Goal: Task Accomplishment & Management: Manage account settings

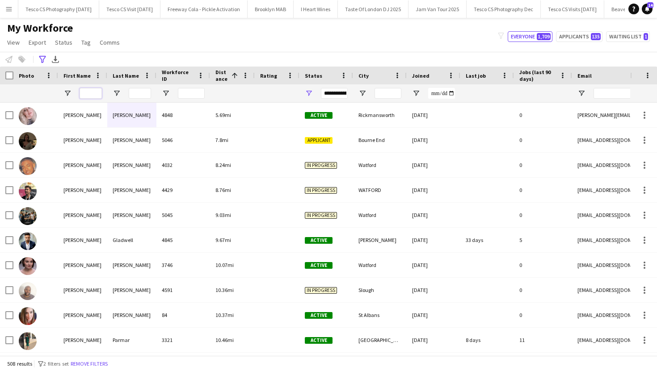
click at [88, 90] on input "First Name Filter Input" at bounding box center [90, 93] width 22 height 11
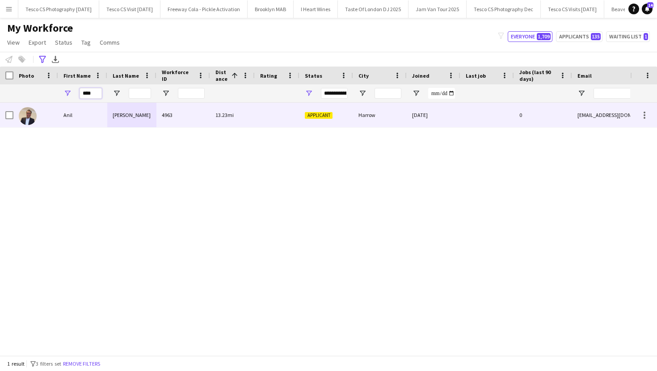
type input "****"
click at [119, 121] on div "[PERSON_NAME]" at bounding box center [131, 115] width 49 height 25
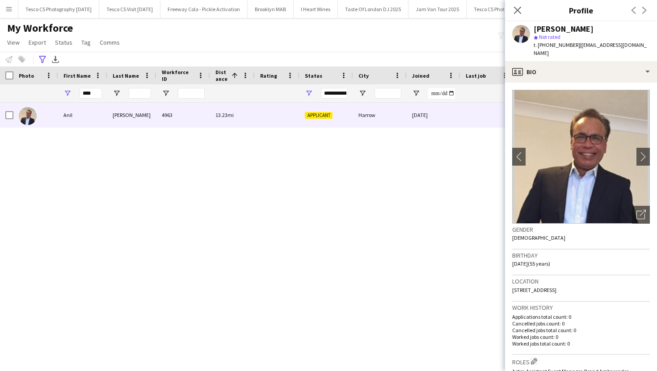
scroll to position [479, 0]
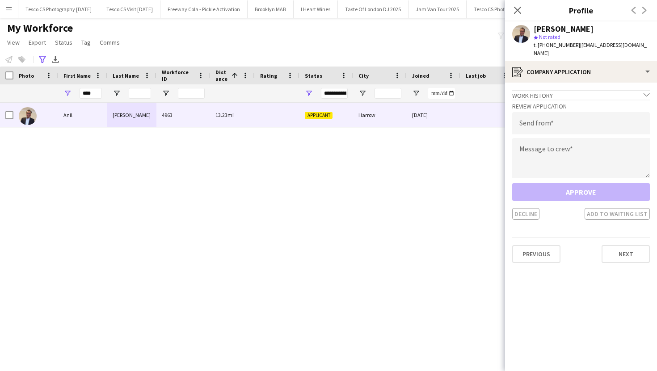
click at [519, 2] on div "Close pop-in" at bounding box center [517, 10] width 25 height 21
click at [514, 10] on icon "Close pop-in" at bounding box center [517, 10] width 8 height 8
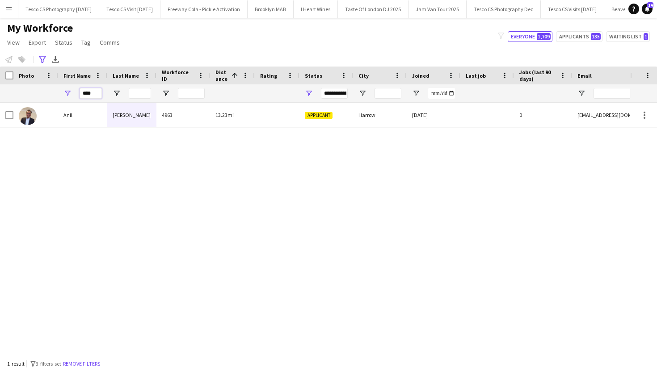
drag, startPoint x: 92, startPoint y: 90, endPoint x: 77, endPoint y: 90, distance: 14.7
click at [77, 90] on div "****" at bounding box center [82, 93] width 49 height 18
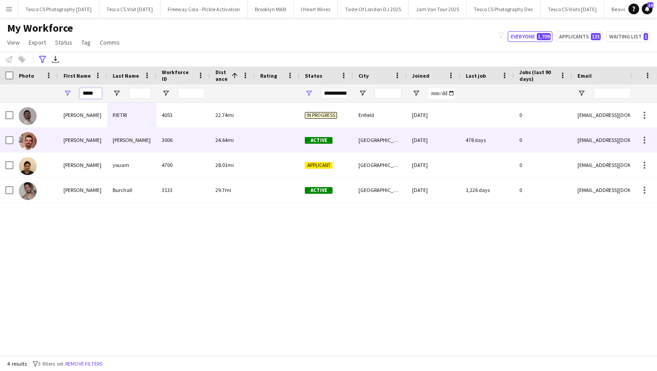
type input "*****"
click at [133, 145] on div "Fuller" at bounding box center [131, 140] width 49 height 25
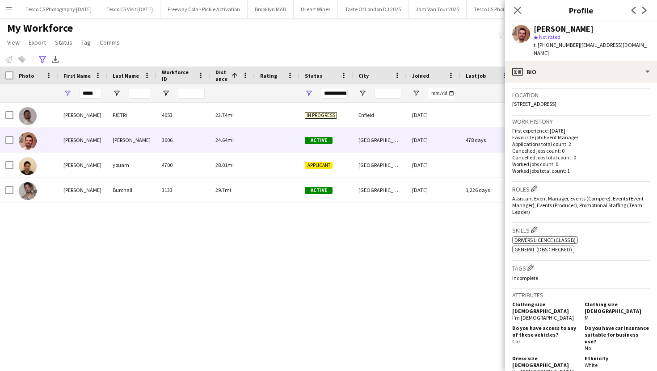
scroll to position [477, 0]
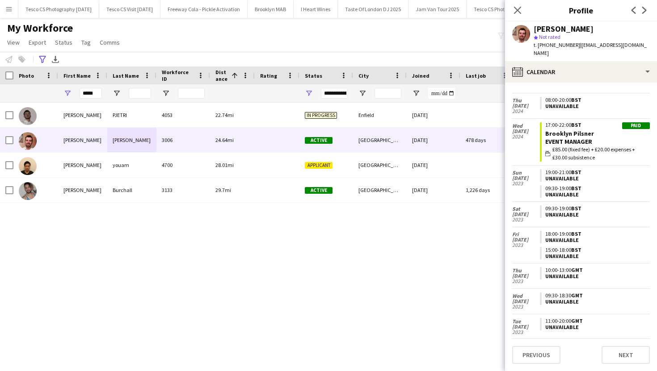
scroll to position [227, 0]
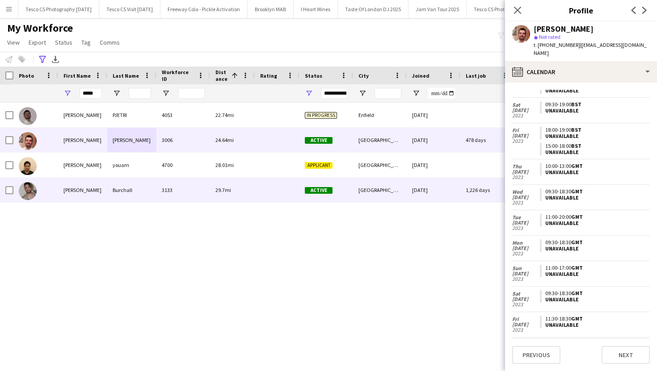
click at [341, 183] on div "Active" at bounding box center [326, 190] width 54 height 25
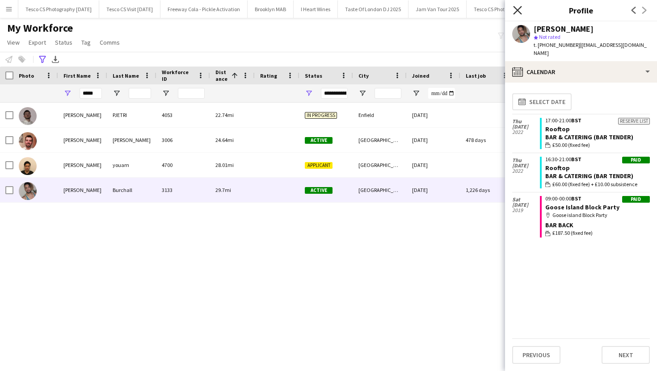
click at [514, 11] on icon "Close pop-in" at bounding box center [517, 10] width 8 height 8
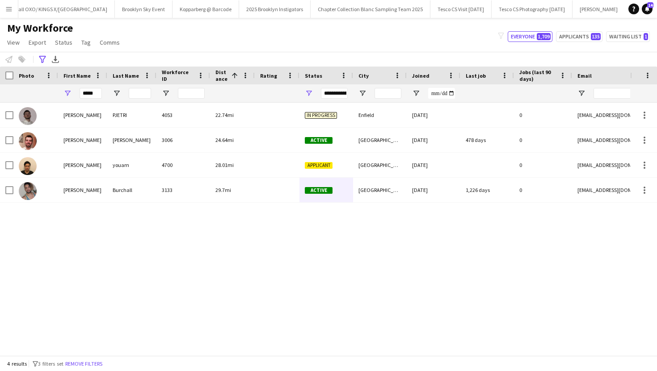
scroll to position [0, 898]
click at [19, 6] on button "Tesco CS Photography Dec Close" at bounding box center [12, 8] width 74 height 17
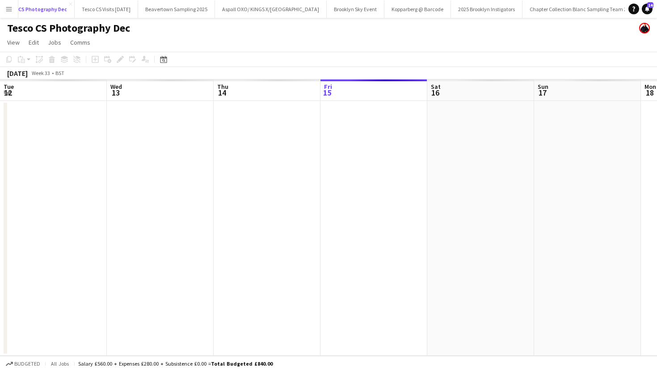
scroll to position [0, 458]
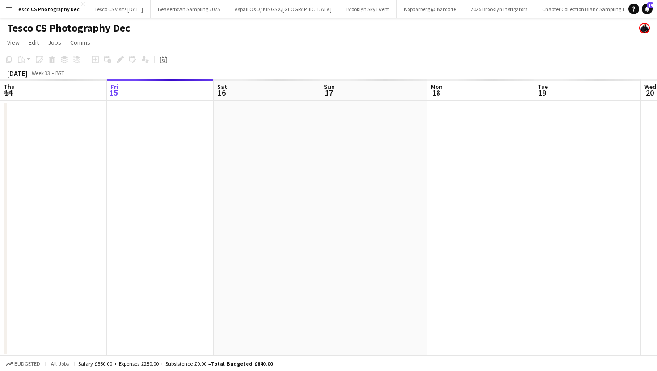
click at [8, 8] on app-icon "Menu" at bounding box center [8, 8] width 7 height 7
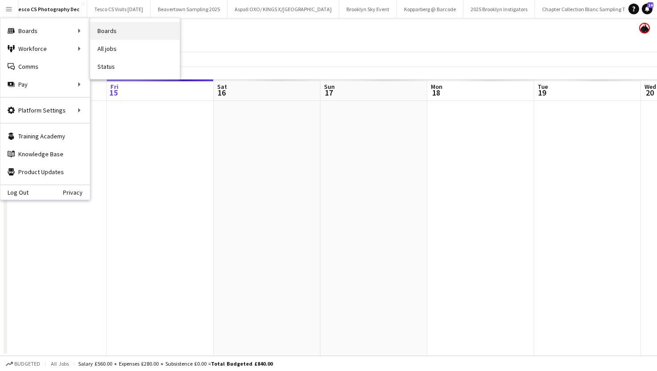
click at [118, 28] on link "Boards" at bounding box center [134, 31] width 89 height 18
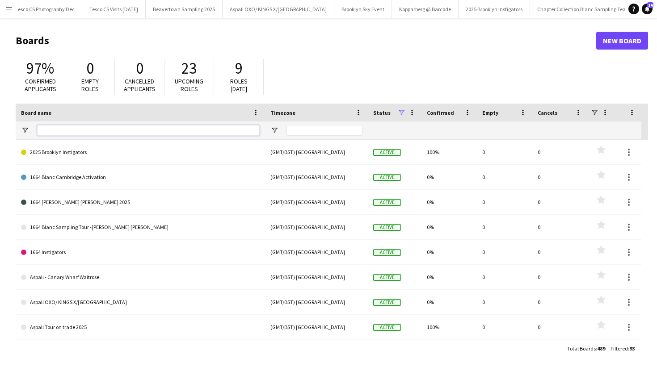
click at [91, 133] on input "Board name Filter Input" at bounding box center [148, 130] width 222 height 11
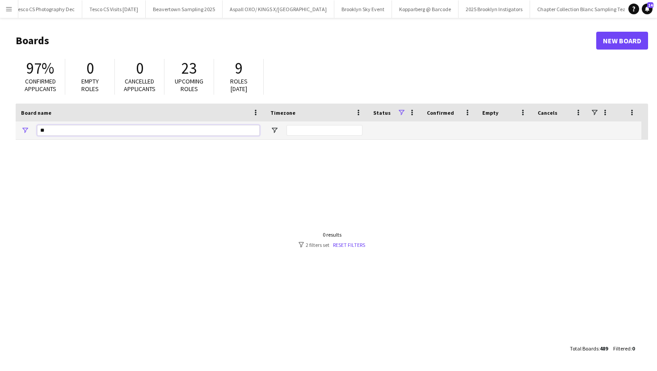
type input "*"
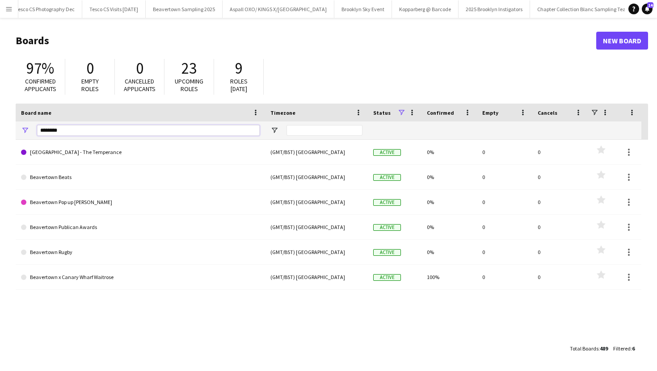
type input "********"
click at [3, 4] on button "Menu" at bounding box center [9, 9] width 18 height 18
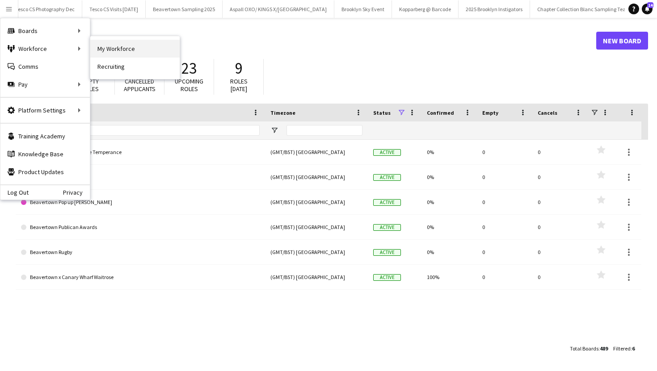
click at [109, 53] on link "My Workforce" at bounding box center [134, 49] width 89 height 18
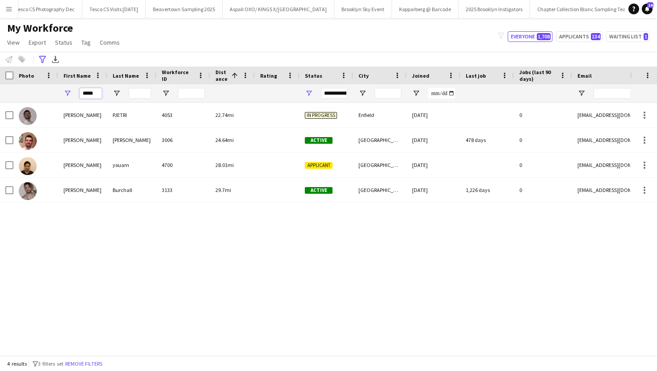
drag, startPoint x: 98, startPoint y: 95, endPoint x: 83, endPoint y: 92, distance: 15.9
click at [83, 92] on input "*****" at bounding box center [90, 93] width 22 height 11
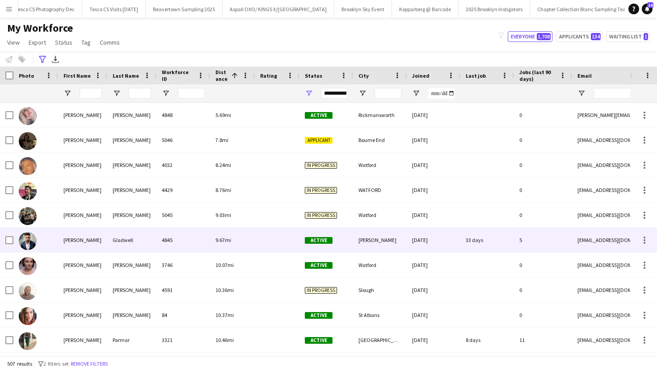
click at [184, 242] on div "4845" at bounding box center [183, 240] width 54 height 25
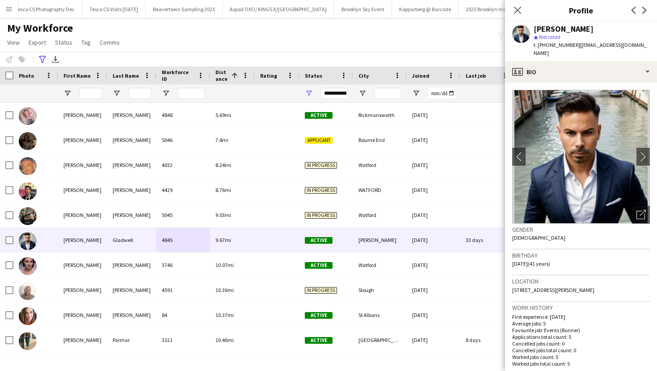
drag, startPoint x: 537, startPoint y: 45, endPoint x: 573, endPoint y: 47, distance: 35.3
click at [573, 47] on span "t. +447746928182" at bounding box center [556, 45] width 46 height 7
copy span "+447746928182"
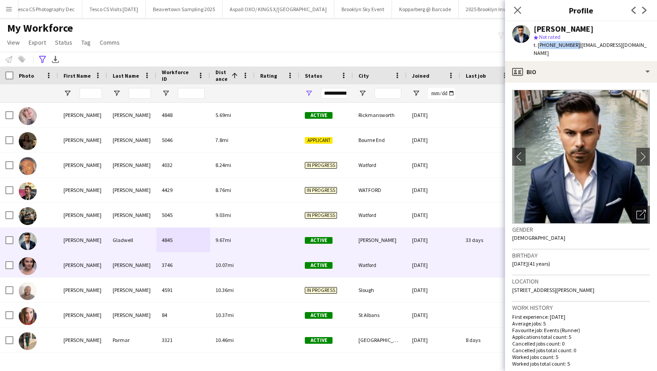
click at [142, 270] on div "Prosser" at bounding box center [131, 265] width 49 height 25
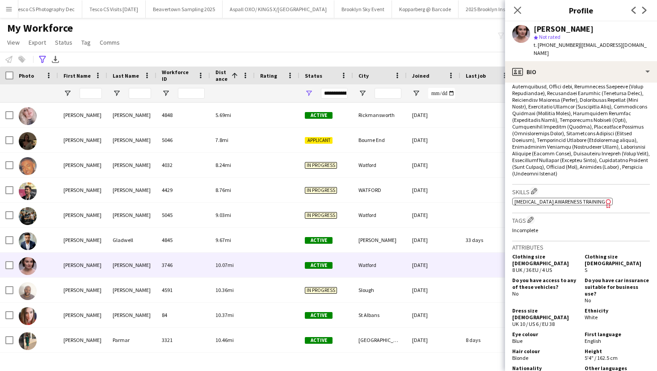
scroll to position [601, 0]
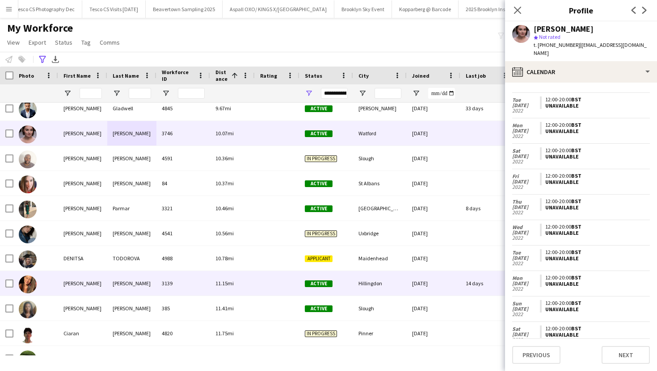
scroll to position [0, 0]
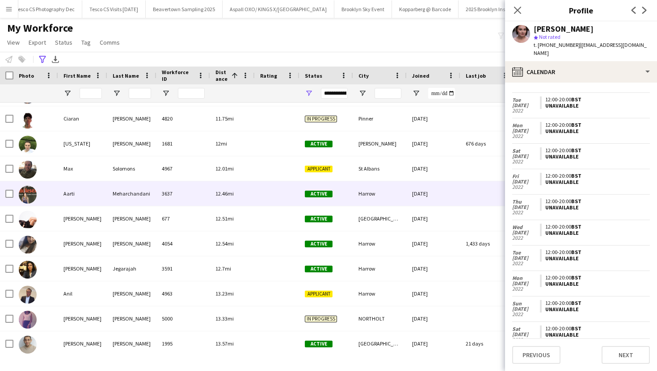
click at [222, 185] on div "12.46mi" at bounding box center [232, 193] width 45 height 25
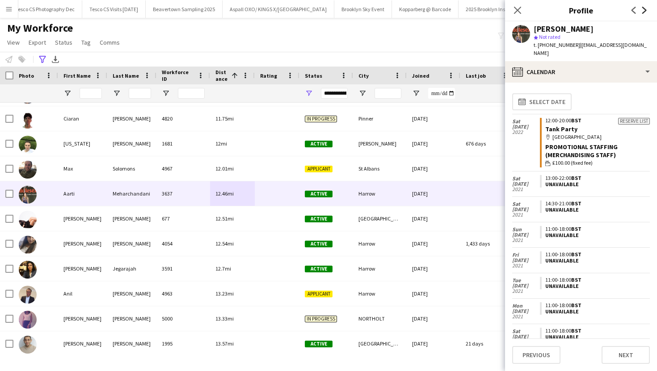
click at [647, 11] on icon "Next" at bounding box center [643, 10] width 7 height 7
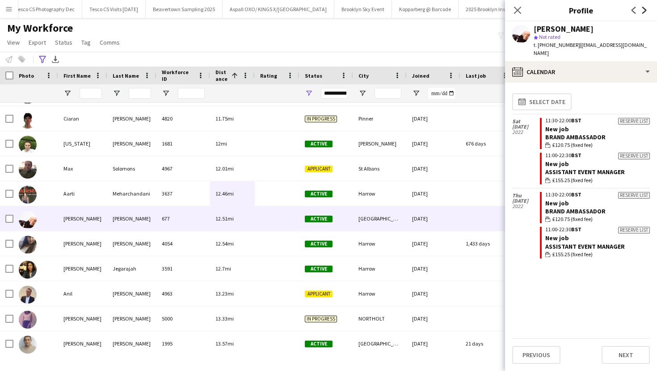
click at [646, 11] on icon "Next" at bounding box center [643, 10] width 7 height 7
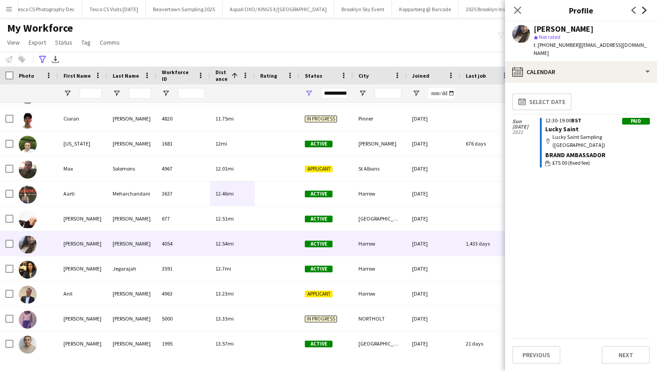
click at [646, 11] on icon "Next" at bounding box center [643, 10] width 7 height 7
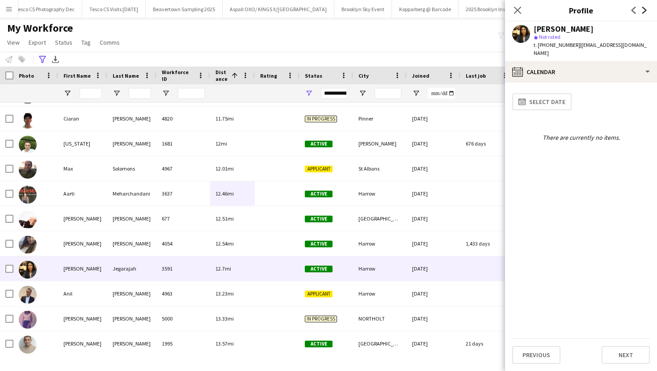
click at [646, 11] on icon "Next" at bounding box center [643, 10] width 7 height 7
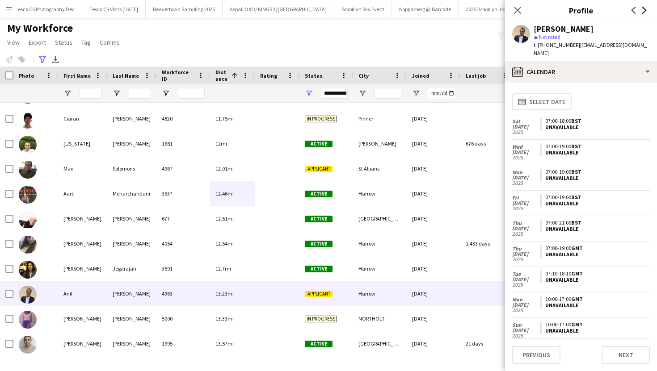
click at [646, 11] on icon "Next" at bounding box center [643, 10] width 7 height 7
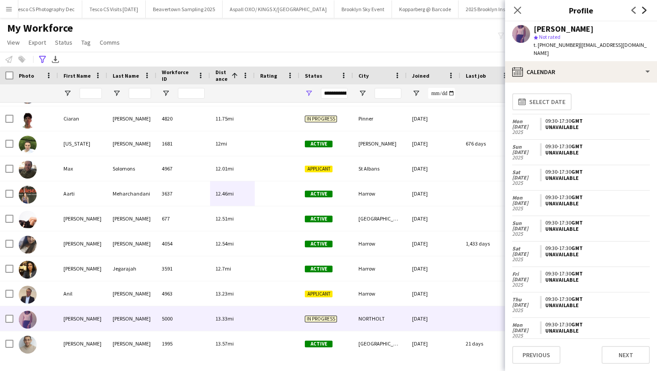
click at [646, 11] on icon "Next" at bounding box center [643, 10] width 7 height 7
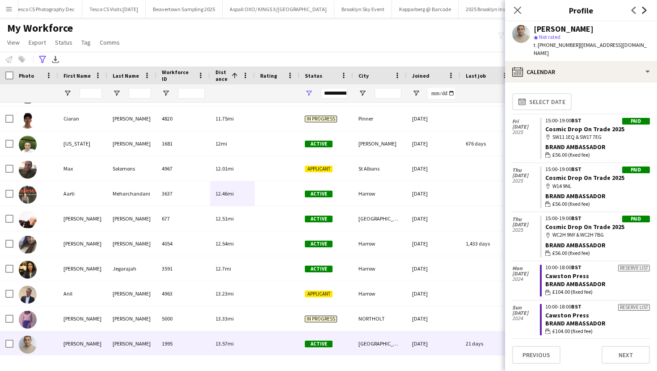
click at [646, 11] on icon "Next" at bounding box center [643, 10] width 7 height 7
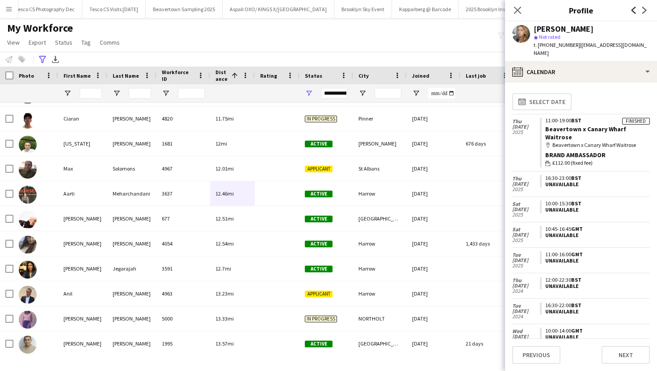
click at [636, 10] on icon "Previous" at bounding box center [633, 10] width 7 height 7
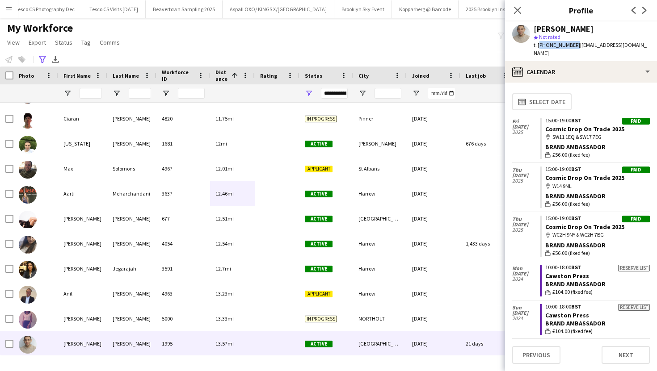
drag, startPoint x: 538, startPoint y: 45, endPoint x: 572, endPoint y: 46, distance: 33.5
click at [572, 46] on span "t. +447545168726" at bounding box center [556, 45] width 46 height 7
copy span "+447545168726"
click at [616, 361] on button "Next" at bounding box center [625, 355] width 48 height 18
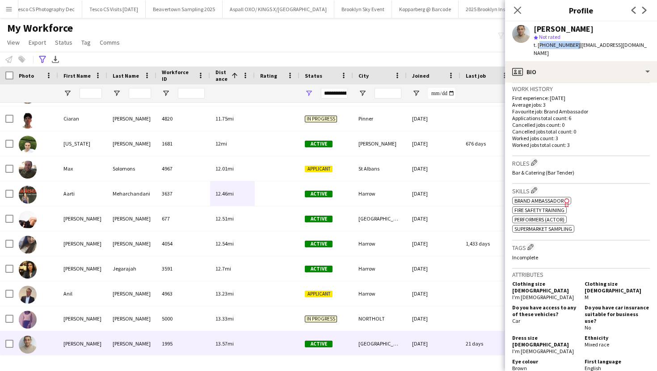
scroll to position [490, 0]
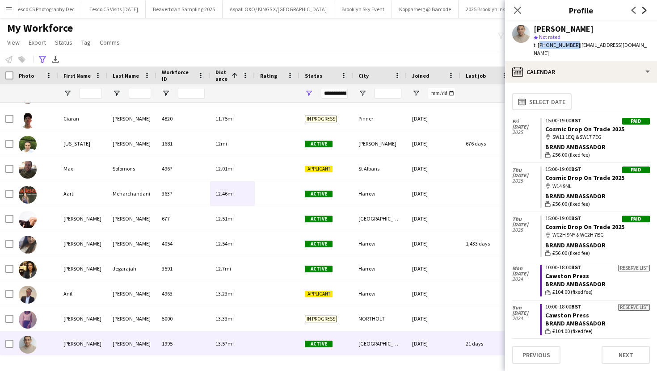
click at [642, 12] on icon "Next" at bounding box center [643, 10] width 7 height 7
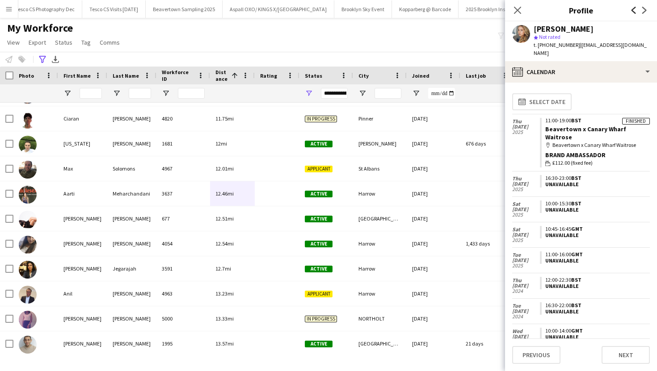
click at [633, 12] on icon at bounding box center [633, 10] width 4 height 7
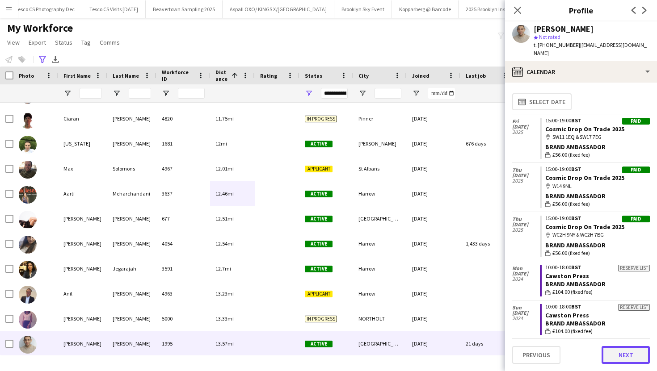
click at [626, 351] on button "Next" at bounding box center [625, 355] width 48 height 18
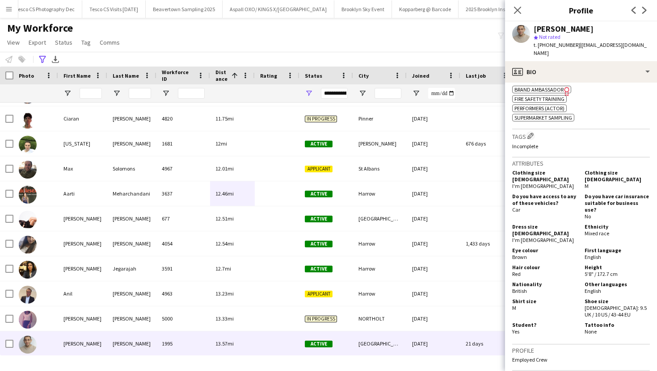
scroll to position [336, 0]
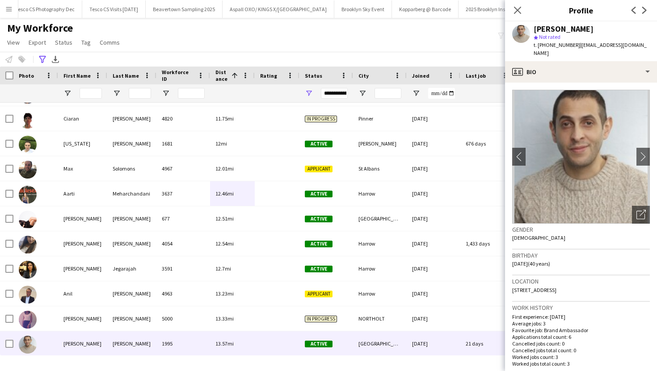
click at [645, 138] on img at bounding box center [581, 157] width 138 height 134
click at [644, 152] on app-icon "chevron-right" at bounding box center [643, 156] width 14 height 9
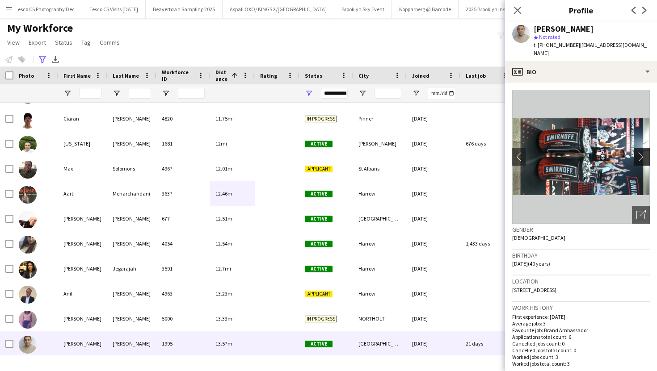
click at [644, 152] on app-icon "chevron-right" at bounding box center [643, 156] width 14 height 9
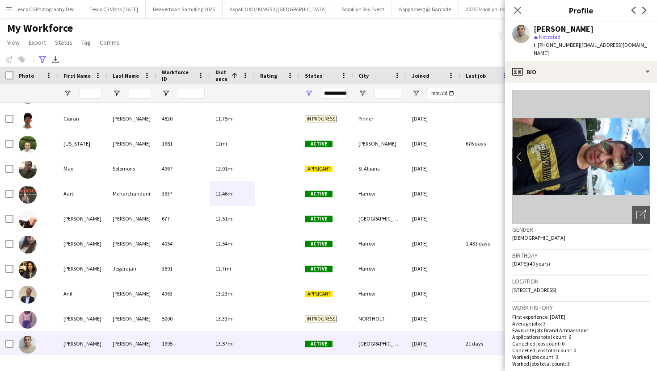
click at [644, 152] on app-icon "chevron-right" at bounding box center [643, 156] width 14 height 9
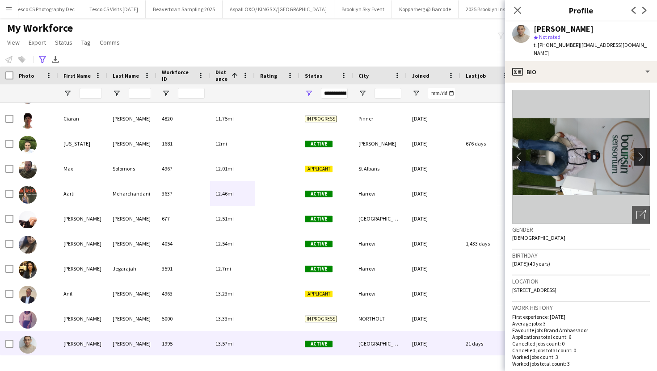
click at [644, 152] on app-icon "chevron-right" at bounding box center [643, 156] width 14 height 9
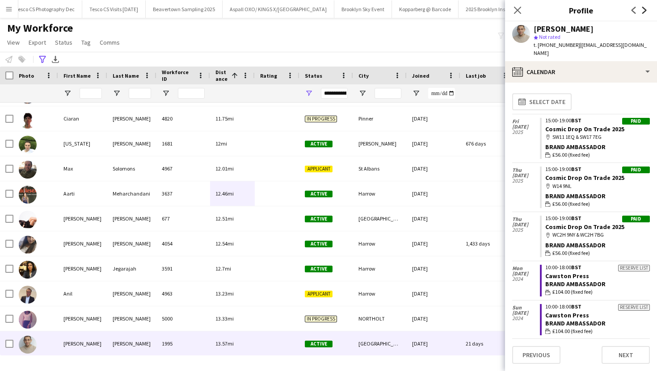
click at [645, 10] on icon at bounding box center [644, 10] width 4 height 7
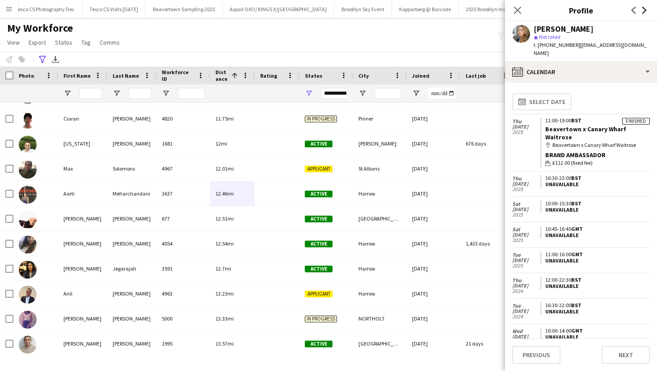
click at [645, 10] on icon at bounding box center [644, 10] width 4 height 7
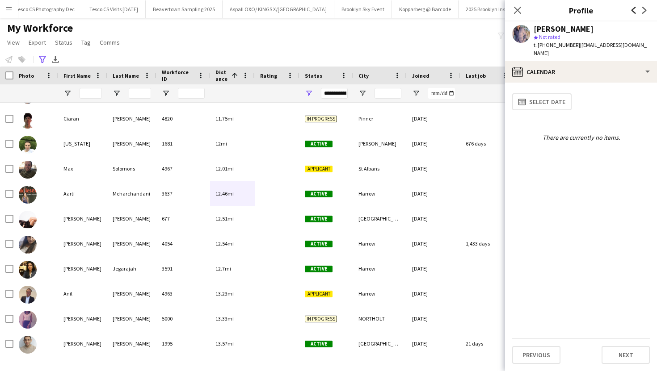
click at [634, 10] on icon "Previous" at bounding box center [633, 10] width 7 height 7
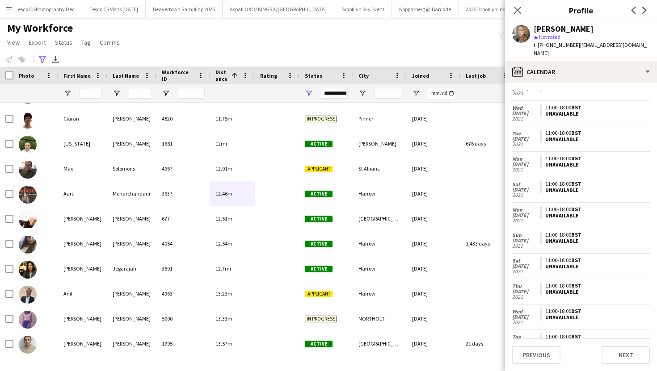
scroll to position [0, 0]
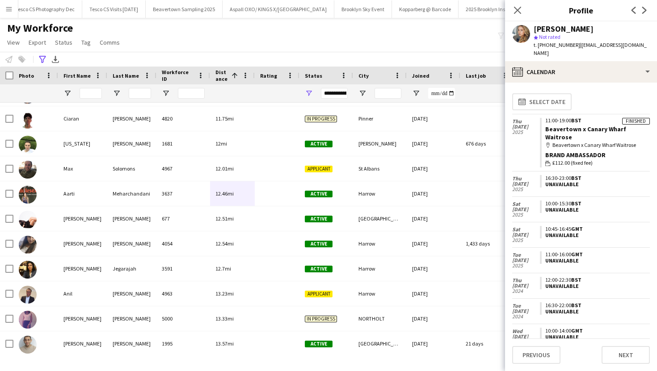
click at [647, 6] on app-icon "Next" at bounding box center [644, 10] width 11 height 11
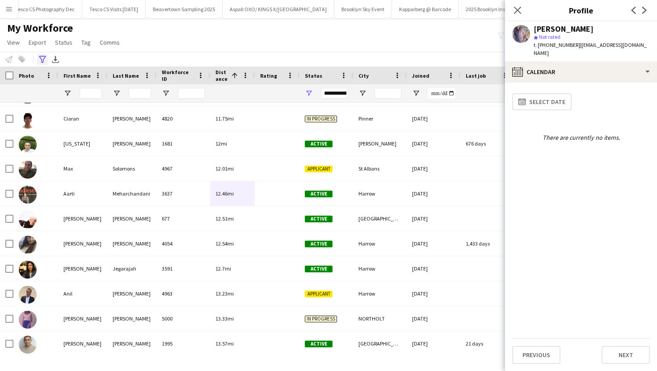
click at [45, 61] on icon "Advanced filters" at bounding box center [42, 59] width 7 height 7
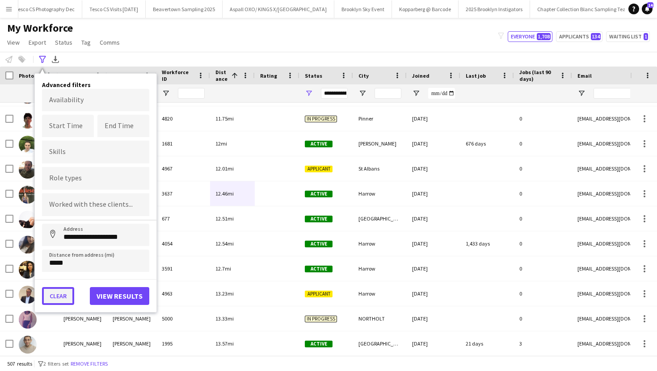
click at [63, 299] on button "Clear" at bounding box center [58, 296] width 32 height 18
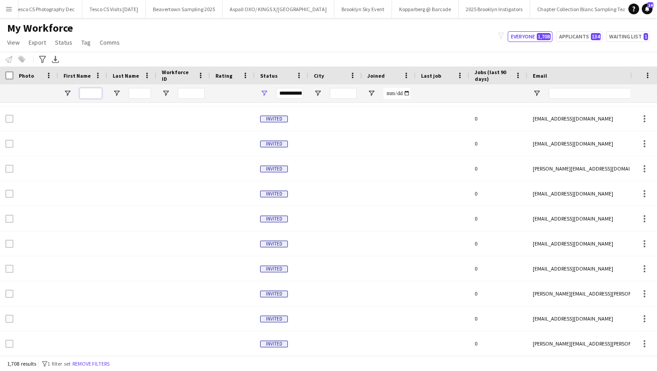
click at [93, 95] on input "First Name Filter Input" at bounding box center [90, 93] width 22 height 11
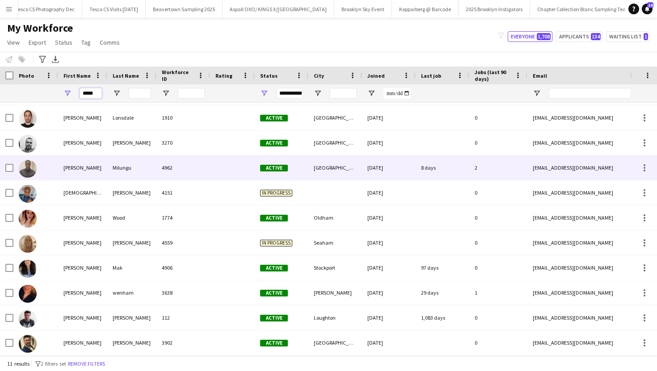
type input "*****"
click at [139, 167] on div "Milungu" at bounding box center [131, 167] width 49 height 25
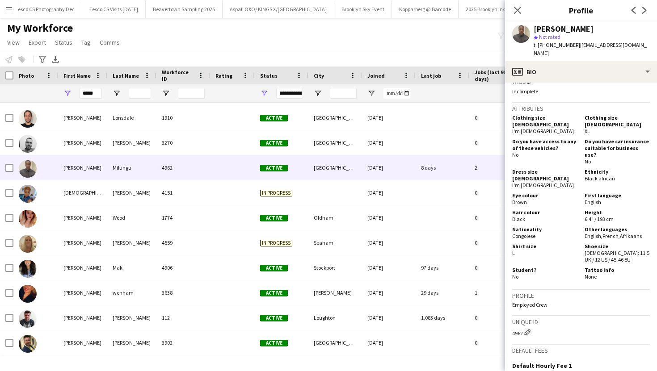
scroll to position [697, 0]
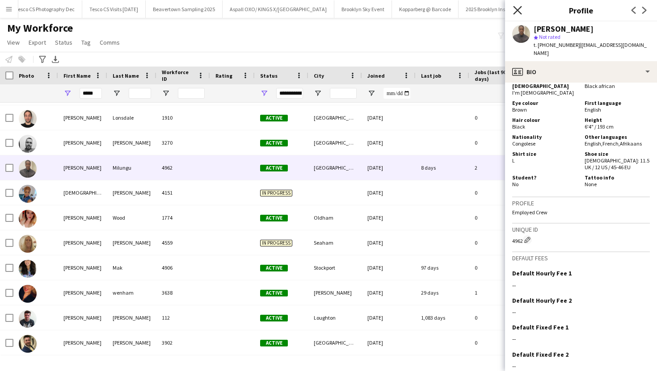
click at [516, 11] on icon at bounding box center [517, 10] width 8 height 8
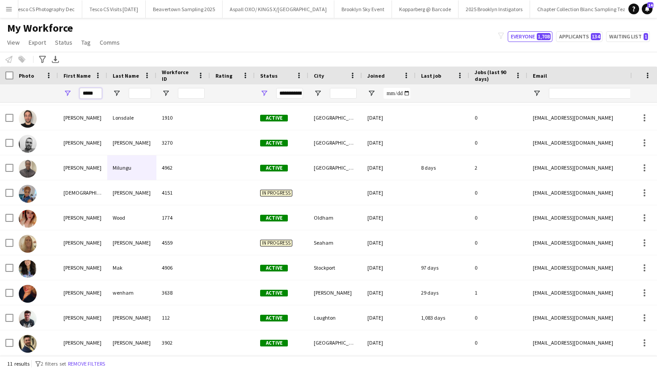
drag, startPoint x: 98, startPoint y: 93, endPoint x: 76, endPoint y: 92, distance: 22.3
click at [76, 92] on div "*****" at bounding box center [82, 93] width 49 height 18
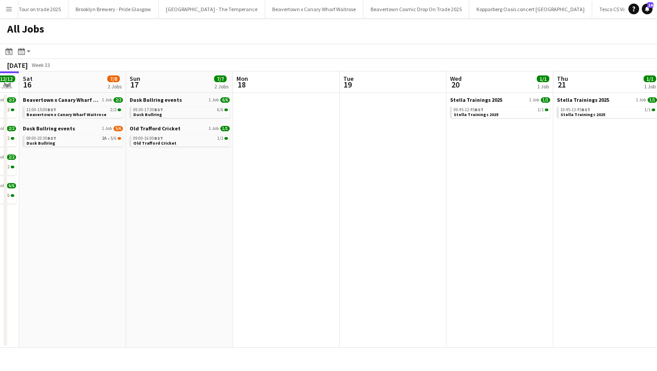
scroll to position [0, 1518]
click at [394, 7] on button "Beavertown Cosmic Drop On Trade 2025 Close" at bounding box center [447, 8] width 106 height 17
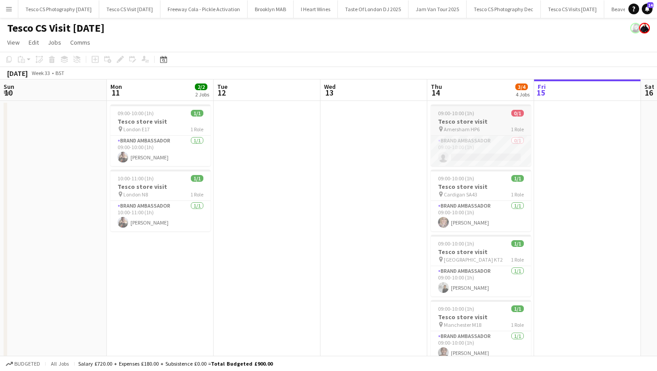
scroll to position [0, 192]
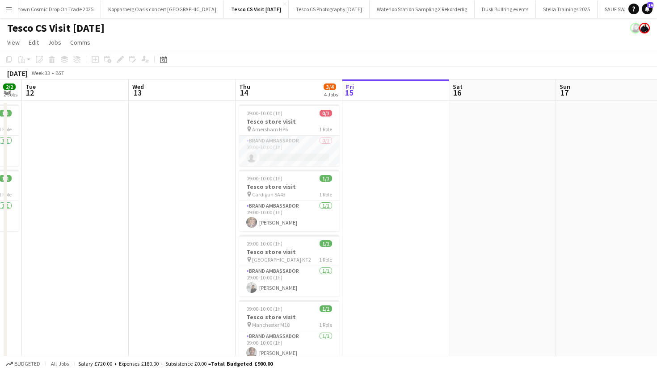
click at [285, 157] on app-card-role "Brand Ambassador 0/1 09:00-10:00 (1h) single-neutral-actions" at bounding box center [289, 151] width 100 height 30
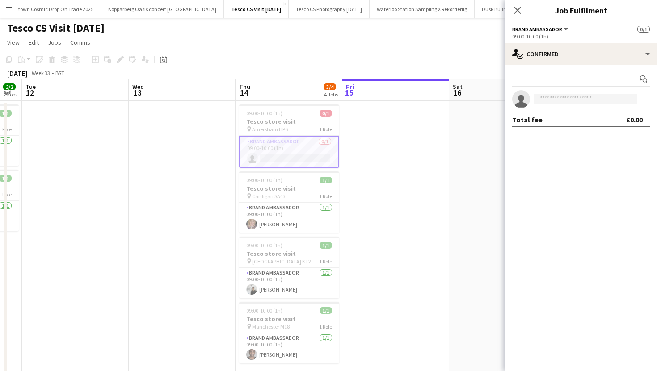
click at [552, 102] on input at bounding box center [585, 99] width 104 height 11
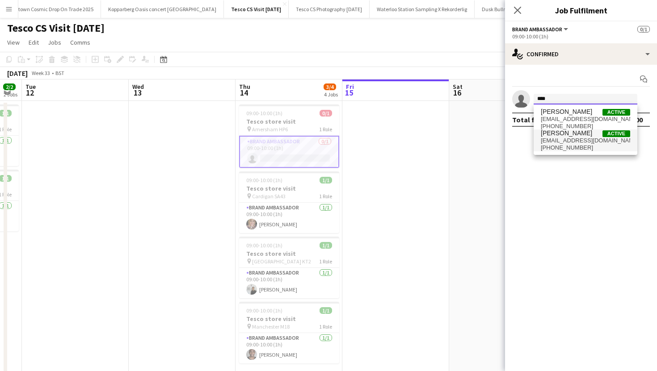
type input "****"
click at [579, 142] on span "pricea14@cucollege.coventry.ac.uk" at bounding box center [584, 140] width 89 height 7
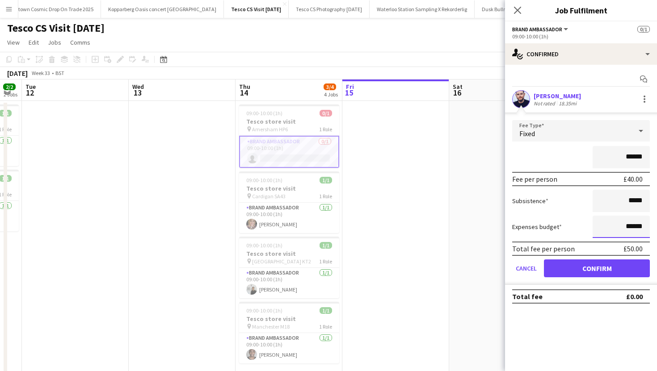
click at [632, 226] on input "******" at bounding box center [620, 227] width 57 height 22
type input "******"
click at [630, 275] on button "Confirm" at bounding box center [597, 268] width 106 height 18
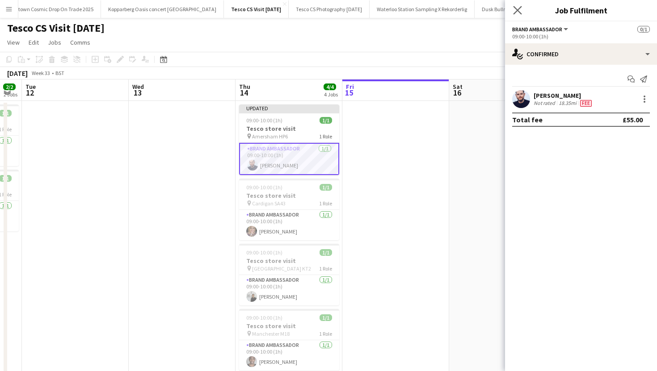
click at [512, 10] on app-icon "Close pop-in" at bounding box center [517, 10] width 13 height 13
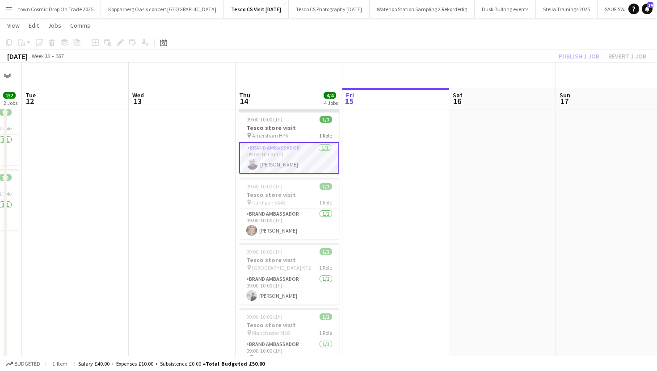
scroll to position [25, 0]
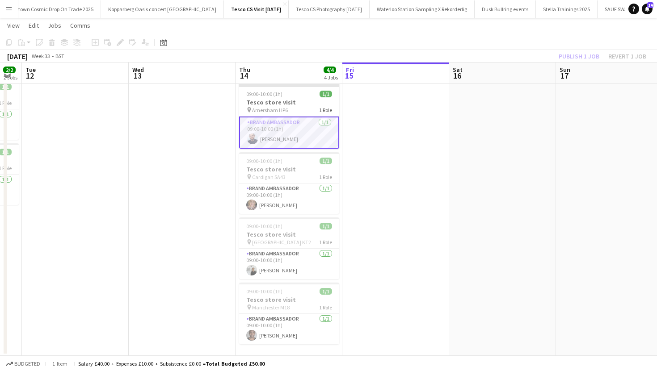
click at [366, 213] on app-date-cell at bounding box center [395, 215] width 107 height 281
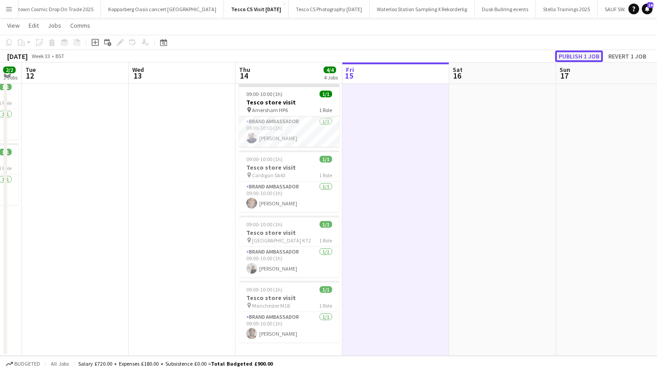
click at [567, 54] on button "Publish 1 job" at bounding box center [579, 56] width 48 height 12
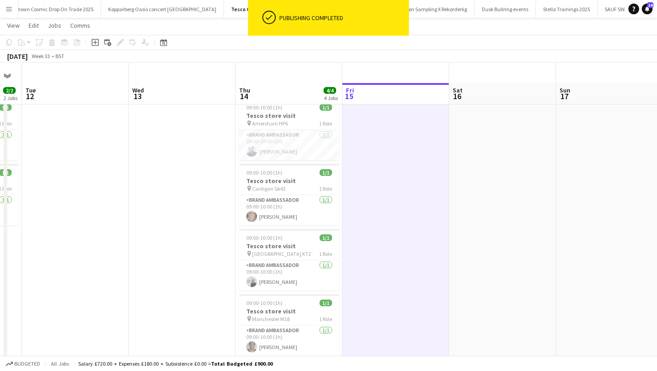
scroll to position [0, 0]
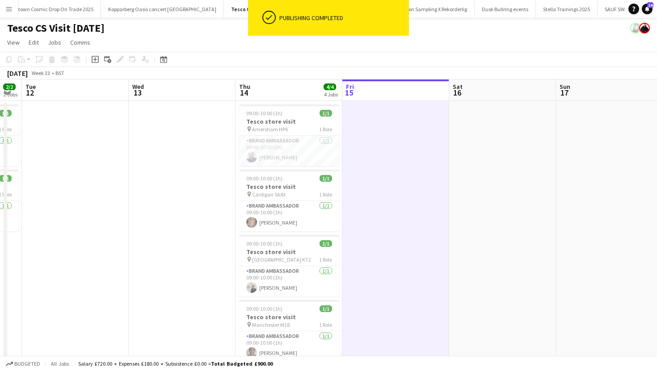
click at [289, 11] on button "Tesco CS Photography August 2025 Close" at bounding box center [329, 8] width 81 height 17
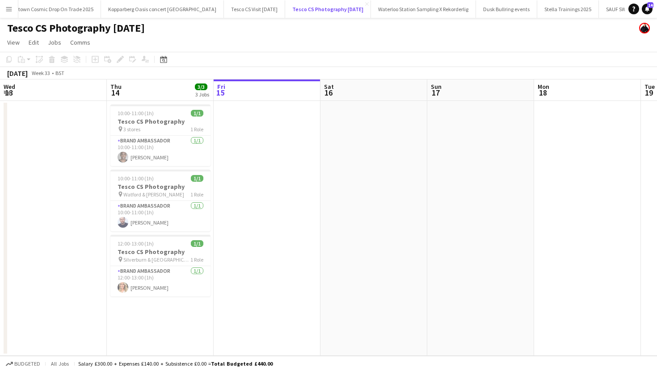
scroll to position [0, 265]
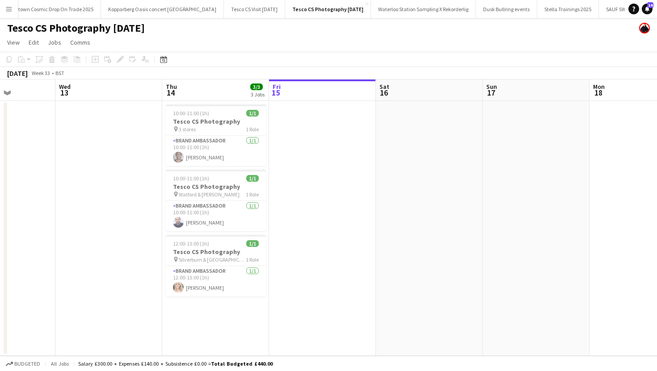
click at [214, 317] on app-date-cell "10:00-11:00 (1h) 1/1 Tesco CS Photography pin 3 stores 1 Role Brand Ambassador …" at bounding box center [215, 228] width 107 height 255
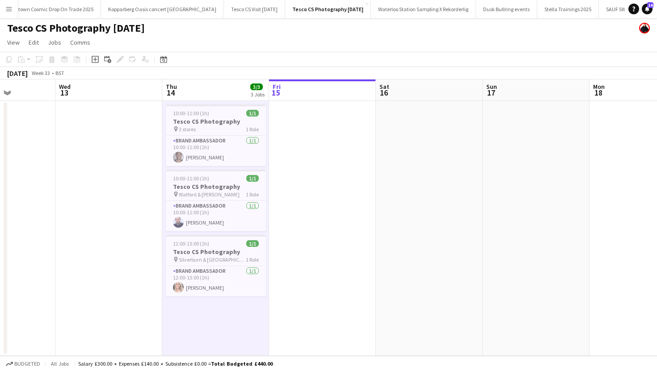
click at [234, 234] on app-date-cell "10:00-11:00 (1h) 1/1 Tesco CS Photography pin 3 stores 1 Role Brand Ambassador …" at bounding box center [215, 228] width 107 height 255
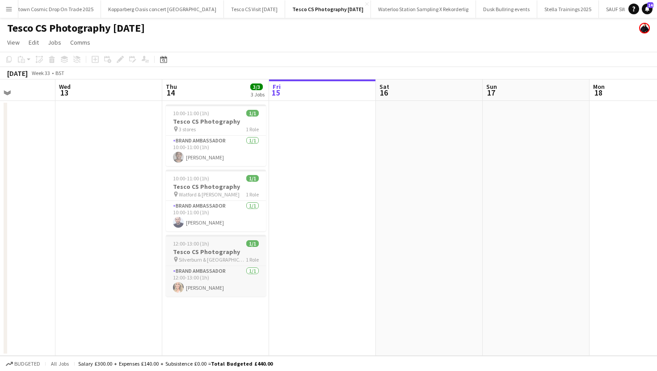
click at [233, 240] on div "12:00-13:00 (1h) 1/1" at bounding box center [216, 243] width 100 height 7
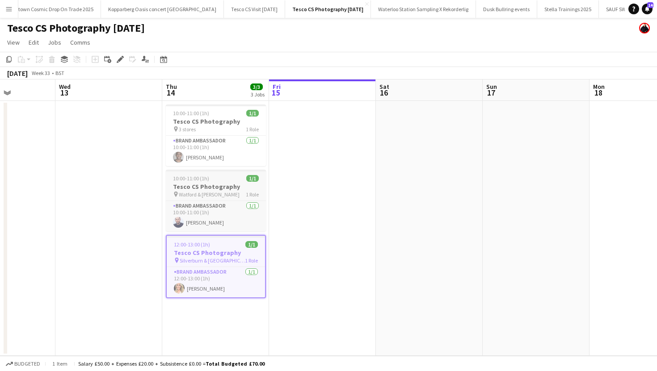
click at [223, 196] on div "pin Watford & Hatfield 1 Role" at bounding box center [216, 194] width 100 height 7
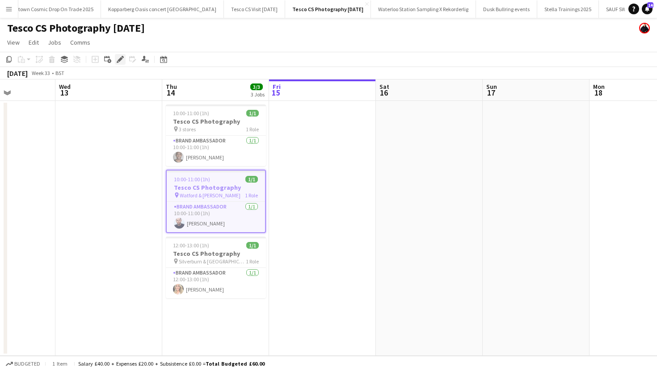
click at [123, 62] on icon "Edit" at bounding box center [120, 59] width 7 height 7
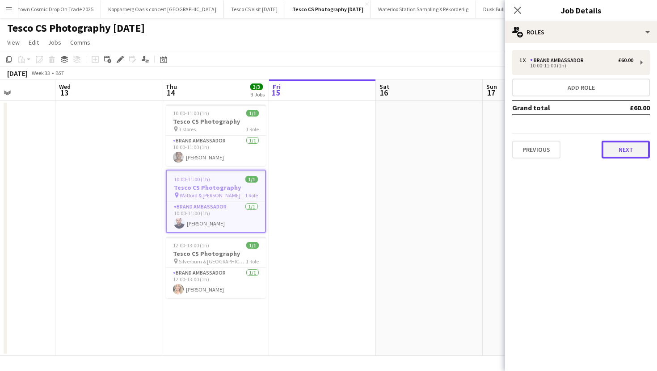
click at [632, 146] on button "Next" at bounding box center [625, 150] width 48 height 18
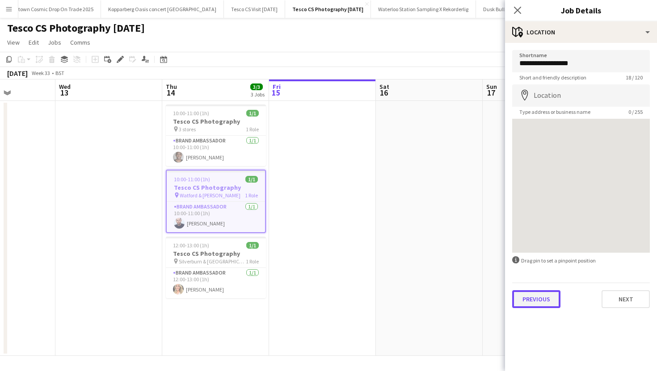
click at [541, 307] on button "Previous" at bounding box center [536, 299] width 48 height 18
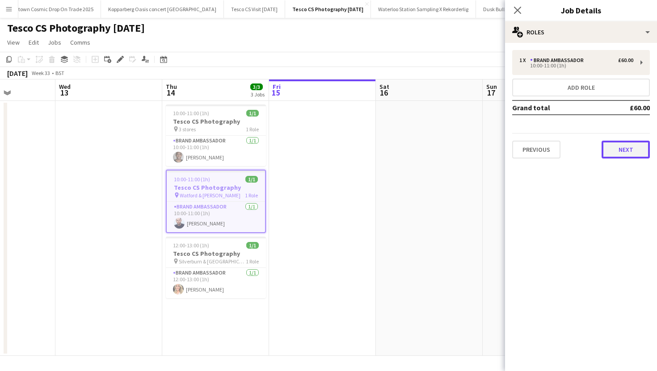
click at [623, 148] on button "Next" at bounding box center [625, 150] width 48 height 18
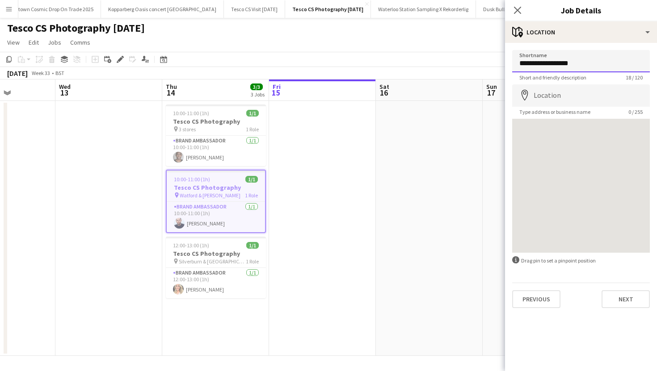
click at [577, 57] on input "**********" at bounding box center [581, 61] width 138 height 22
click at [577, 59] on input "**********" at bounding box center [581, 61] width 138 height 22
click at [611, 63] on input "**********" at bounding box center [581, 61] width 138 height 22
type input "**********"
click at [520, 9] on icon "Close pop-in" at bounding box center [517, 10] width 8 height 8
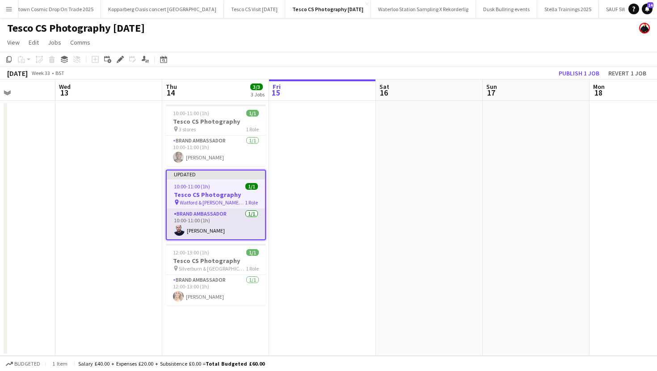
click at [229, 224] on app-card-role "Brand Ambassador 1/1 10:00-11:00 (1h) Alan Price" at bounding box center [216, 224] width 98 height 30
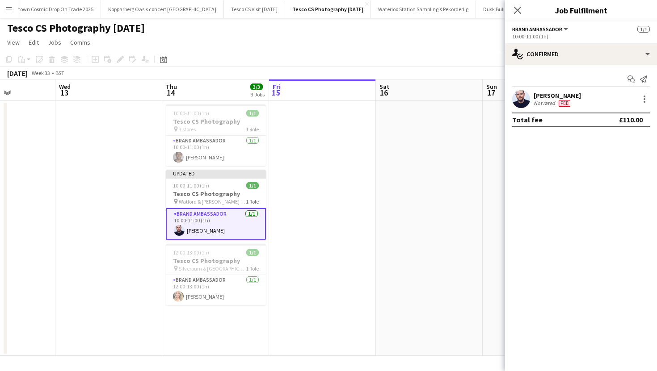
click at [518, 3] on div "Close pop-in" at bounding box center [517, 10] width 25 height 21
click at [513, 1] on div "Close pop-in" at bounding box center [517, 10] width 25 height 21
click at [518, 14] on app-icon "Close pop-in" at bounding box center [517, 10] width 13 height 13
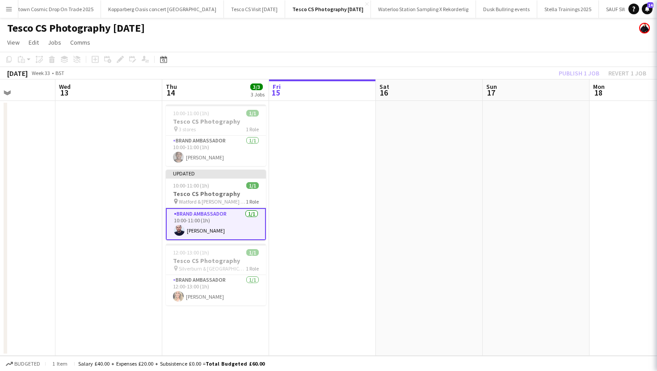
click at [309, 150] on app-date-cell at bounding box center [322, 228] width 107 height 255
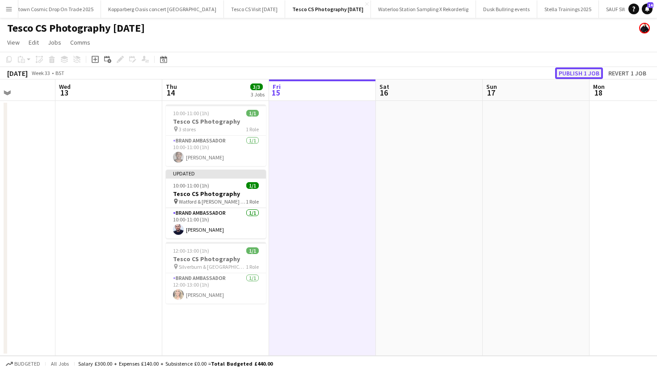
click at [574, 71] on button "Publish 1 job" at bounding box center [579, 73] width 48 height 12
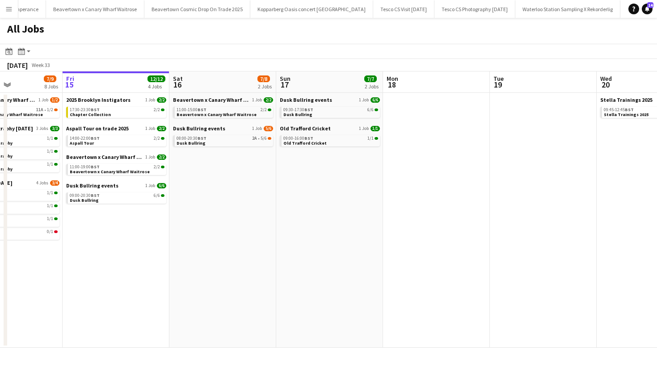
scroll to position [0, 254]
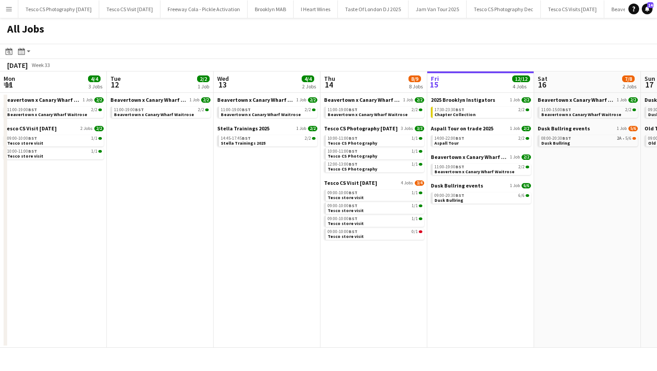
scroll to position [0, 239]
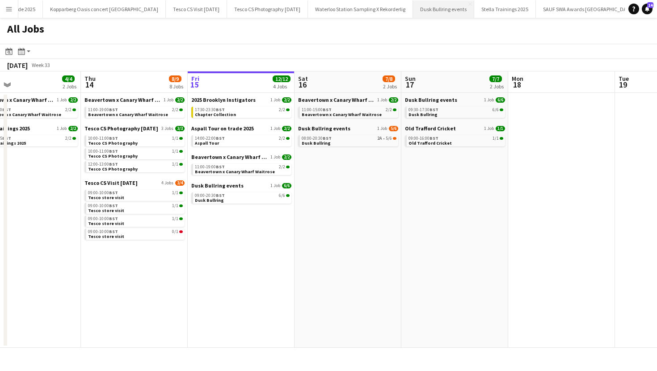
click at [413, 6] on button "Dusk Bullring events Close" at bounding box center [443, 8] width 61 height 17
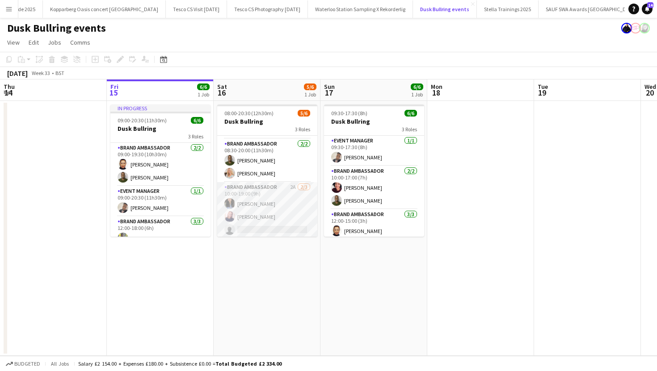
scroll to position [29, 0]
